Goal: Task Accomplishment & Management: Manage account settings

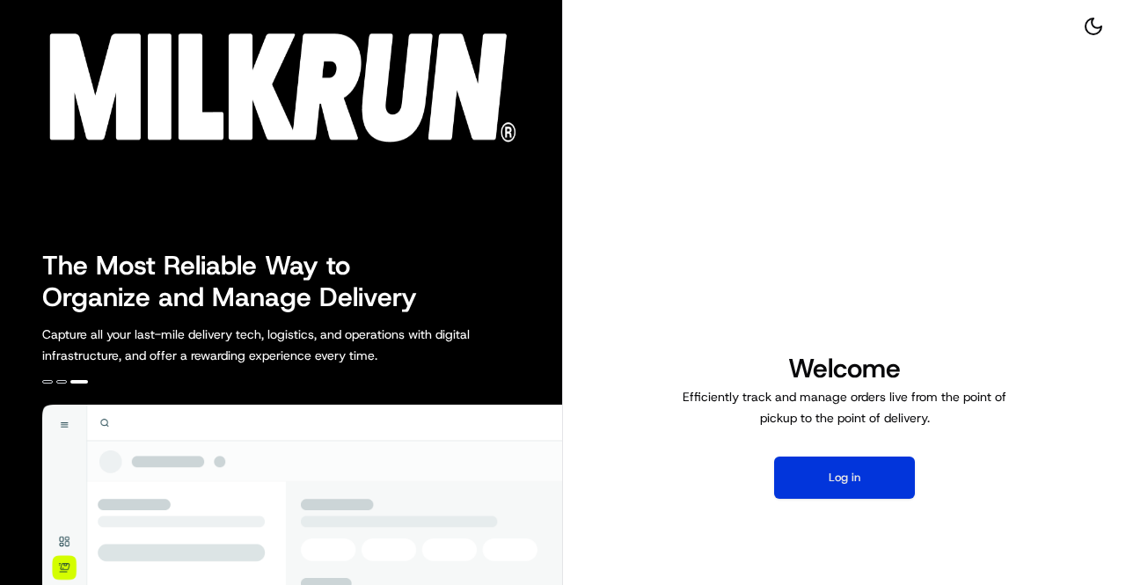
click at [829, 476] on button "Log in" at bounding box center [844, 478] width 141 height 42
